Goal: Task Accomplishment & Management: Complete application form

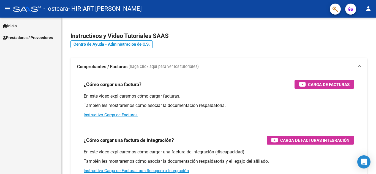
click at [12, 26] on span "Inicio" at bounding box center [10, 26] width 14 height 6
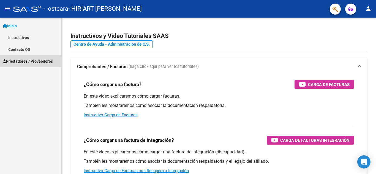
click at [20, 60] on span "Prestadores / Proveedores" at bounding box center [28, 61] width 50 height 6
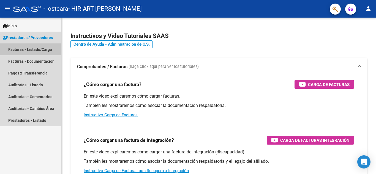
click at [23, 49] on link "Facturas - Listado/Carga" at bounding box center [30, 49] width 61 height 12
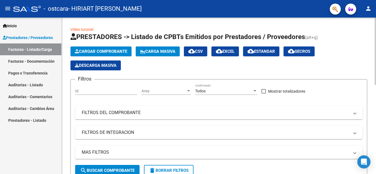
click at [89, 49] on button "Cargar Comprobante" at bounding box center [100, 51] width 61 height 10
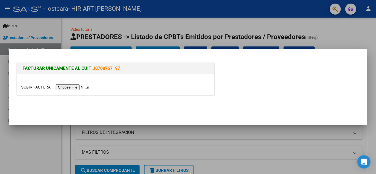
click at [68, 87] on input "file" at bounding box center [56, 87] width 70 height 6
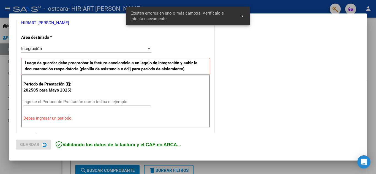
scroll to position [125, 0]
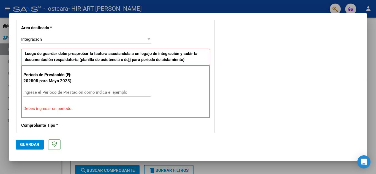
click at [42, 93] on input "Ingrese el Período de Prestación como indica el ejemplo" at bounding box center [86, 92] width 127 height 5
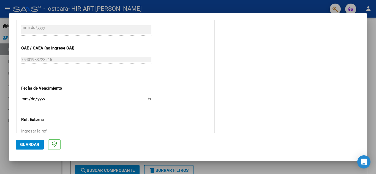
scroll to position [371, 0]
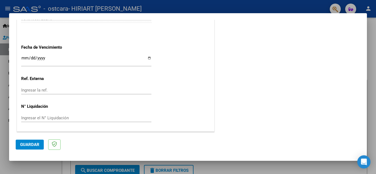
type input "202509"
click at [27, 146] on span "Guardar" at bounding box center [29, 144] width 19 height 5
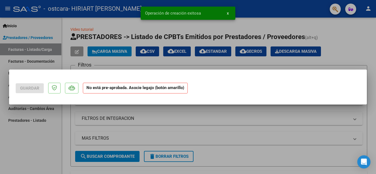
scroll to position [0, 0]
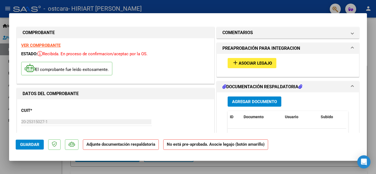
click at [251, 62] on span "Asociar Legajo" at bounding box center [254, 63] width 33 height 5
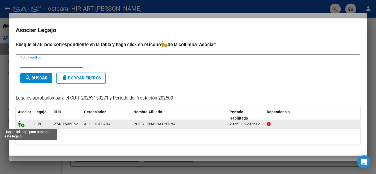
click at [22, 125] on icon at bounding box center [21, 124] width 7 height 6
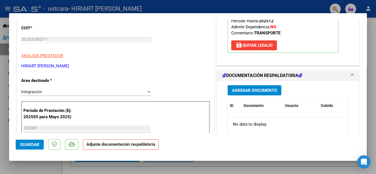
scroll to position [110, 0]
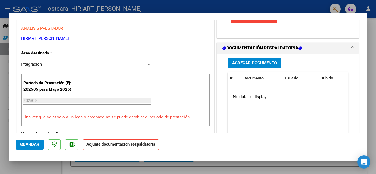
click at [252, 62] on span "Agregar Documento" at bounding box center [254, 62] width 45 height 5
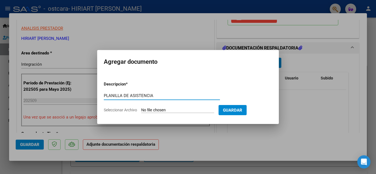
type input "PLANILLA DE ASISTENCIA"
click at [174, 110] on input "Seleccionar Archivo" at bounding box center [177, 110] width 73 height 5
type input "C:\fakepath\ASIST SEP POOS OSTCARA.pdf"
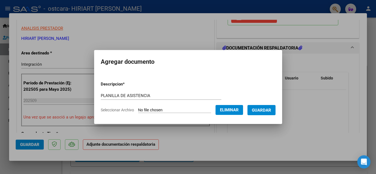
click at [266, 110] on span "Guardar" at bounding box center [261, 110] width 19 height 5
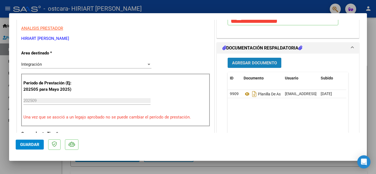
click at [244, 60] on span "Agregar Documento" at bounding box center [254, 62] width 45 height 5
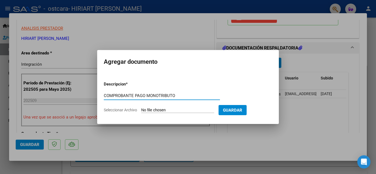
type input "COMPROBANTE PAGO MONOTRIBUTO"
click at [185, 110] on input "Seleccionar Archivo" at bounding box center [177, 110] width 73 height 5
type input "C:\fakepath\COMP MONOTRIBUTO SEP.pdf"
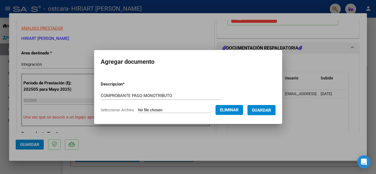
click at [262, 109] on span "Guardar" at bounding box center [261, 110] width 19 height 5
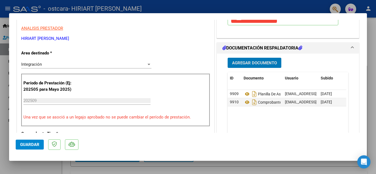
click at [24, 145] on span "Guardar" at bounding box center [29, 144] width 19 height 5
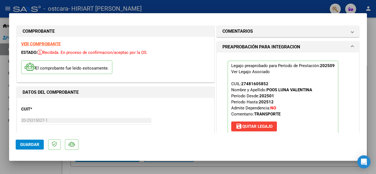
scroll to position [0, 0]
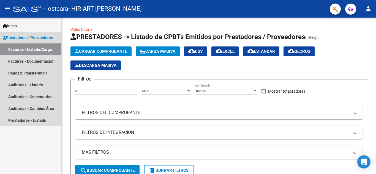
click at [28, 49] on link "Facturas - Listado/Carga" at bounding box center [30, 49] width 61 height 12
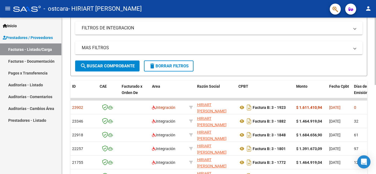
scroll to position [96, 0]
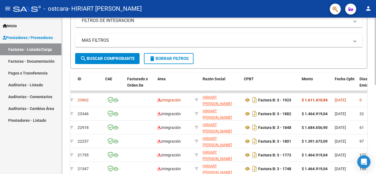
scroll to position [96, 0]
